Goal: Information Seeking & Learning: Check status

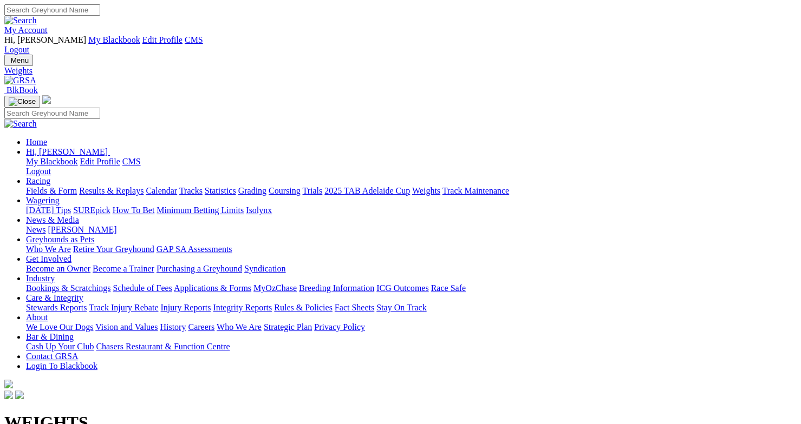
click at [66, 186] on link "Fields & Form" at bounding box center [51, 190] width 51 height 9
click at [410, 186] on link "2025 TAB Adelaide Cup" at bounding box center [367, 190] width 86 height 9
click at [127, 186] on link "Results & Replays" at bounding box center [111, 190] width 64 height 9
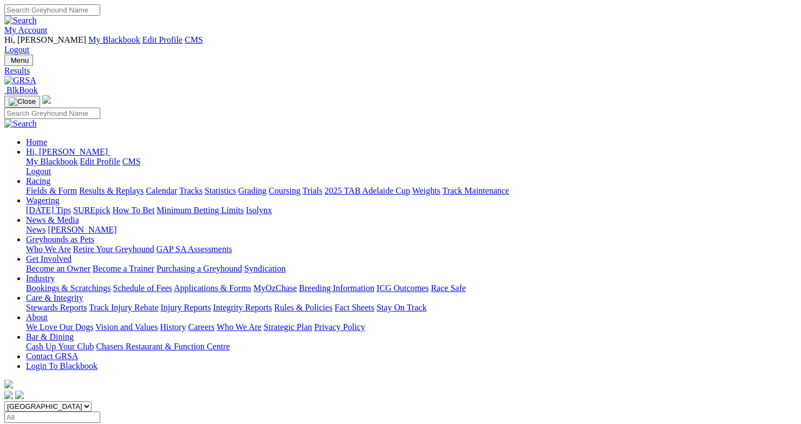
click at [55, 186] on link "Fields & Form" at bounding box center [51, 190] width 51 height 9
click at [91, 402] on select "[GEOGRAPHIC_DATA] [GEOGRAPHIC_DATA] [GEOGRAPHIC_DATA] [GEOGRAPHIC_DATA] [GEOGRA…" at bounding box center [47, 407] width 87 height 10
click at [100, 412] on input "Select date" at bounding box center [52, 417] width 96 height 11
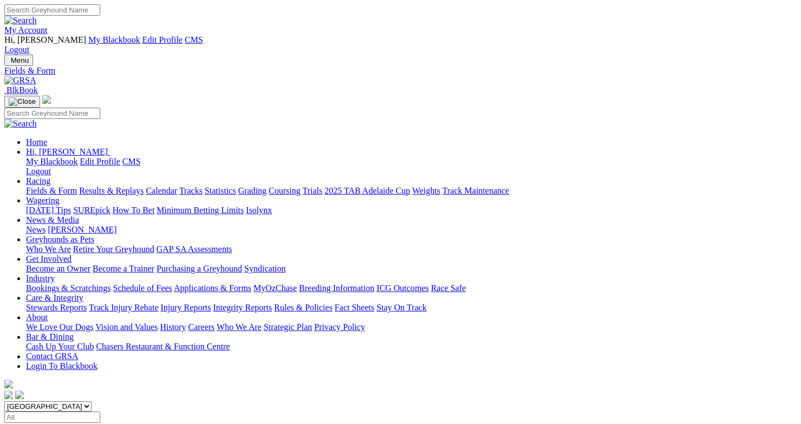
type input "[DATE]"
